Goal: Submit feedback/report problem

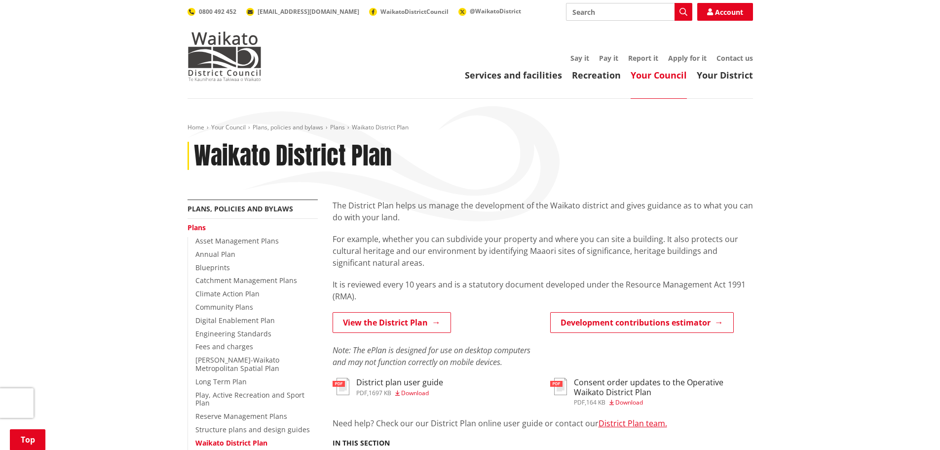
click at [425, 312] on link "View the District Plan" at bounding box center [392, 322] width 118 height 21
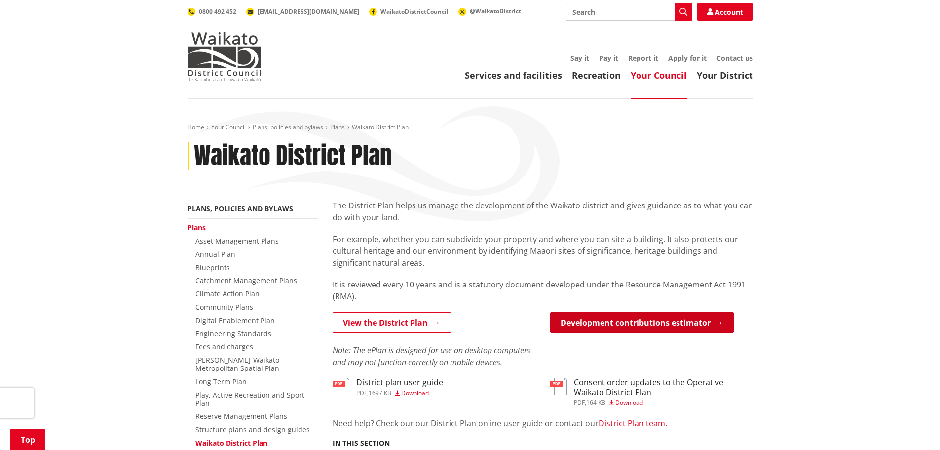
scroll to position [148, 0]
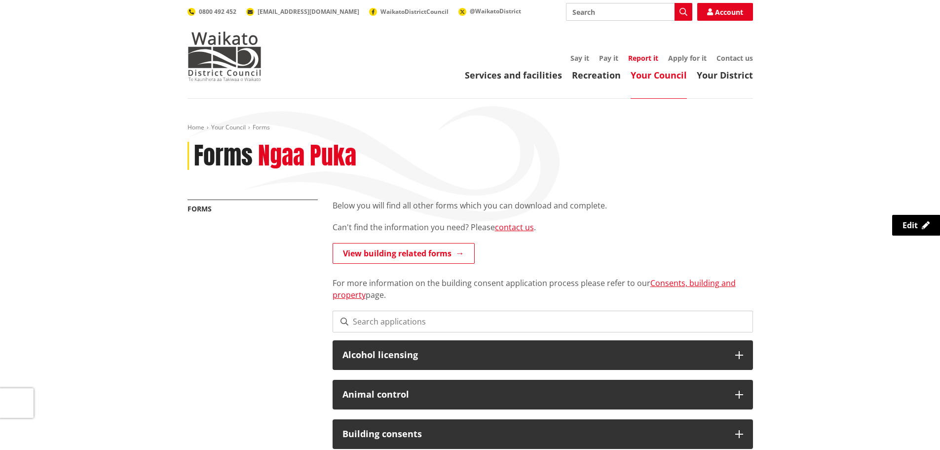
click at [644, 57] on link "Report it" at bounding box center [643, 57] width 30 height 9
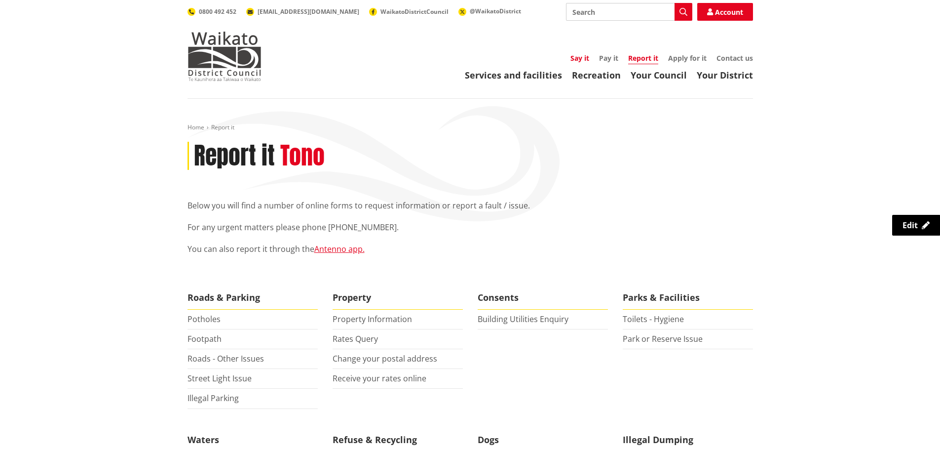
click at [578, 58] on link "Say it" at bounding box center [580, 57] width 19 height 9
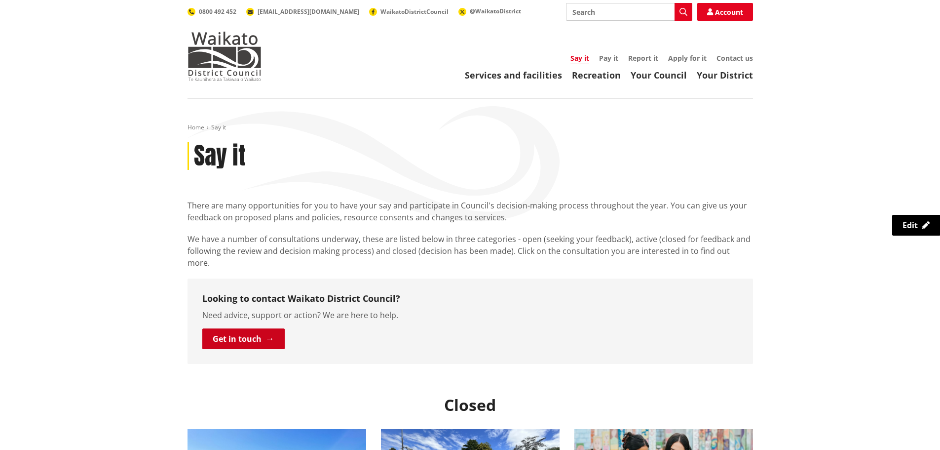
click at [270, 328] on link "Get in touch" at bounding box center [243, 338] width 82 height 21
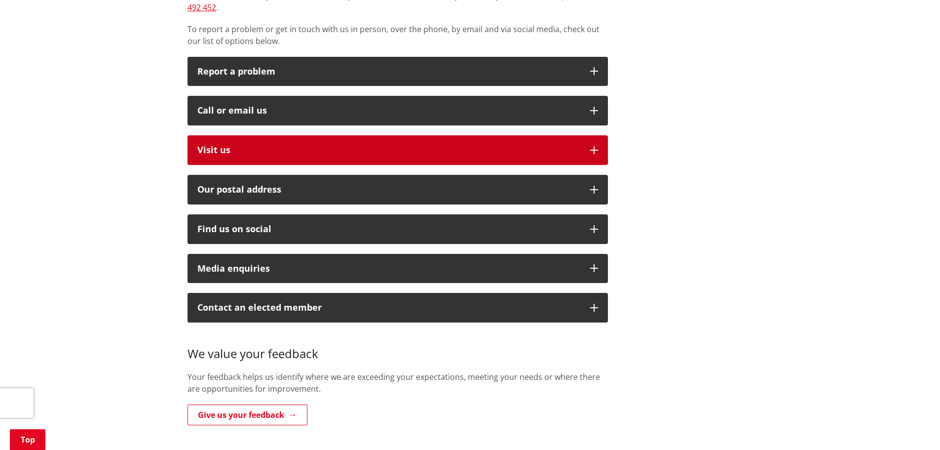
scroll to position [197, 0]
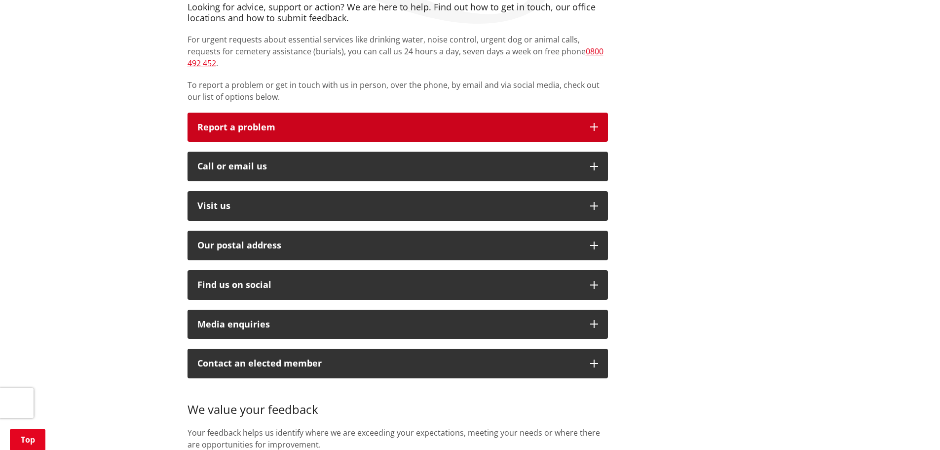
click at [420, 123] on button "Report a problem" at bounding box center [398, 128] width 421 height 30
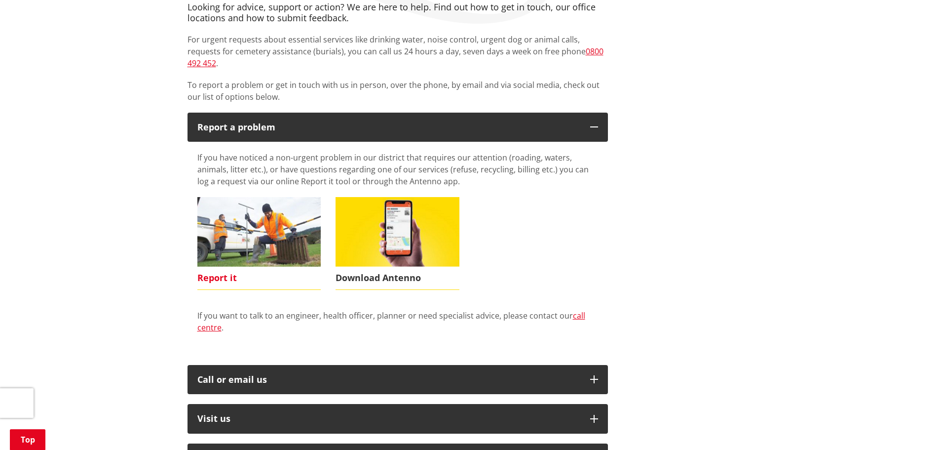
click at [275, 226] on img at bounding box center [259, 232] width 124 height 70
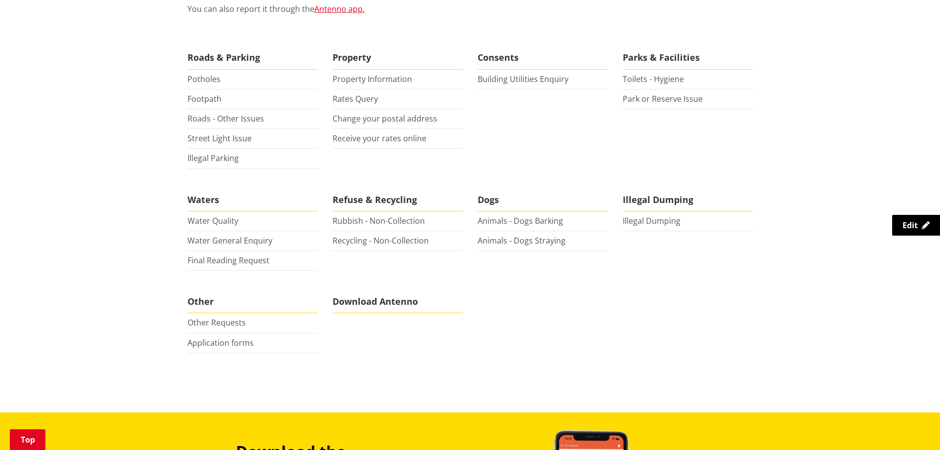
scroll to position [247, 0]
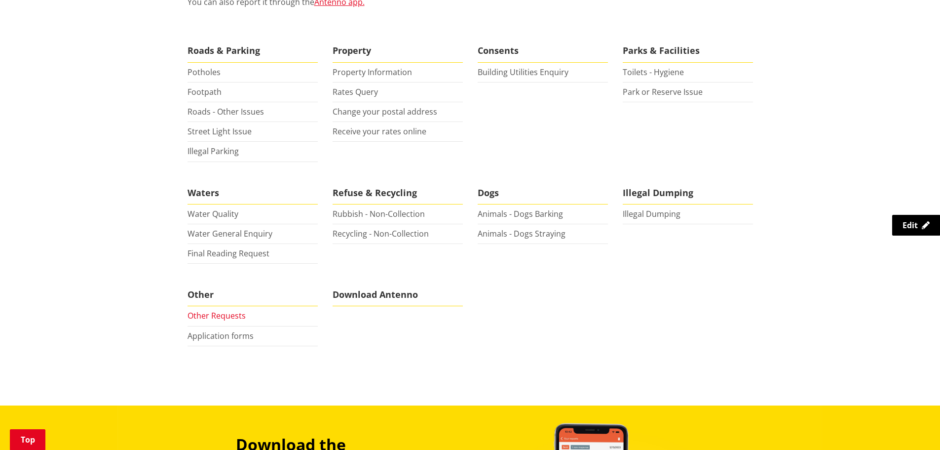
click at [229, 316] on link "Other Requests" at bounding box center [217, 315] width 58 height 11
